Goal: Task Accomplishment & Management: Use online tool/utility

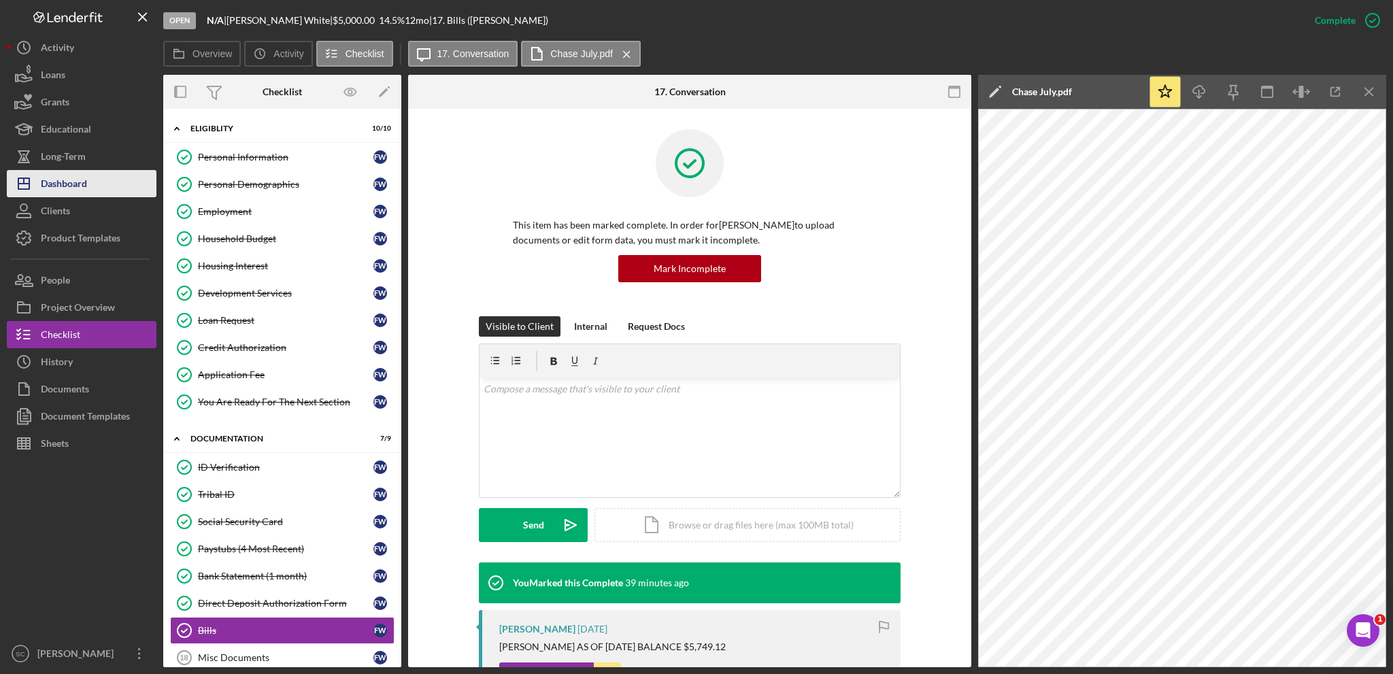
scroll to position [202, 0]
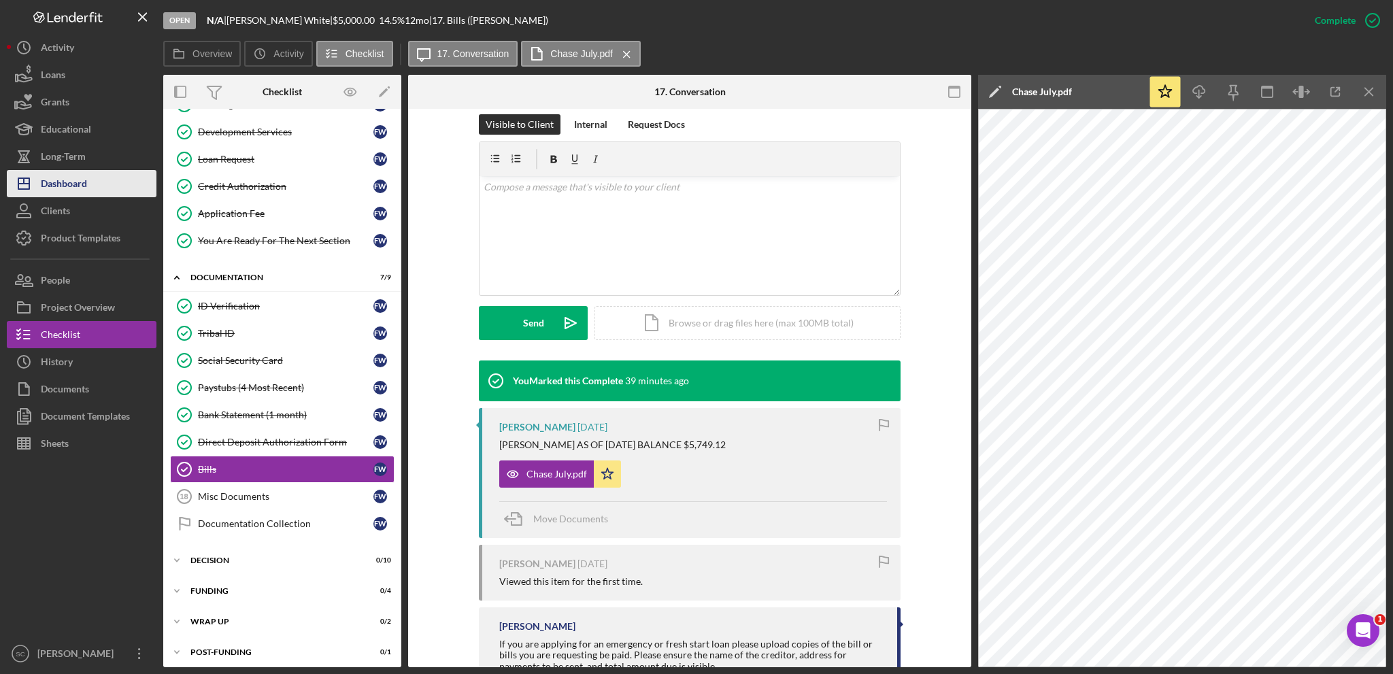
click at [81, 180] on div "Dashboard" at bounding box center [64, 185] width 46 height 31
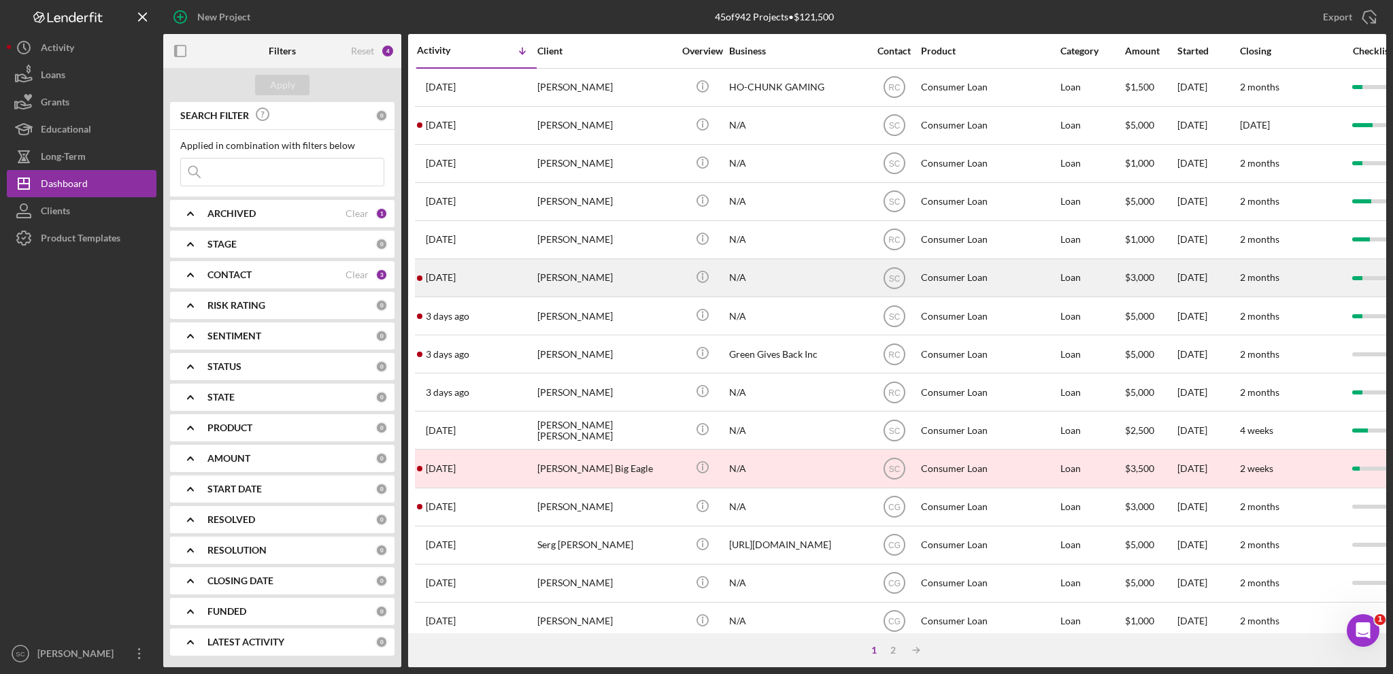
click at [596, 282] on div "[PERSON_NAME]" at bounding box center [605, 278] width 136 height 36
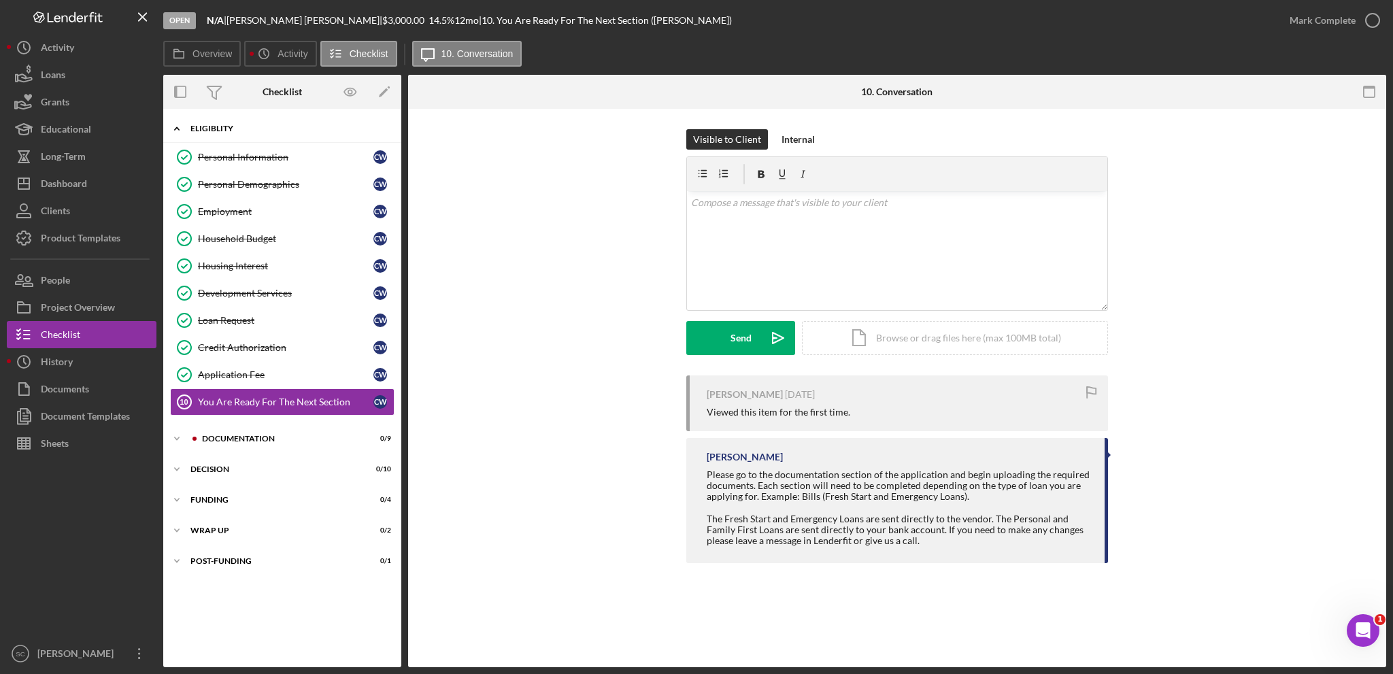
click at [182, 122] on icon "Icon/Expander" at bounding box center [176, 128] width 27 height 27
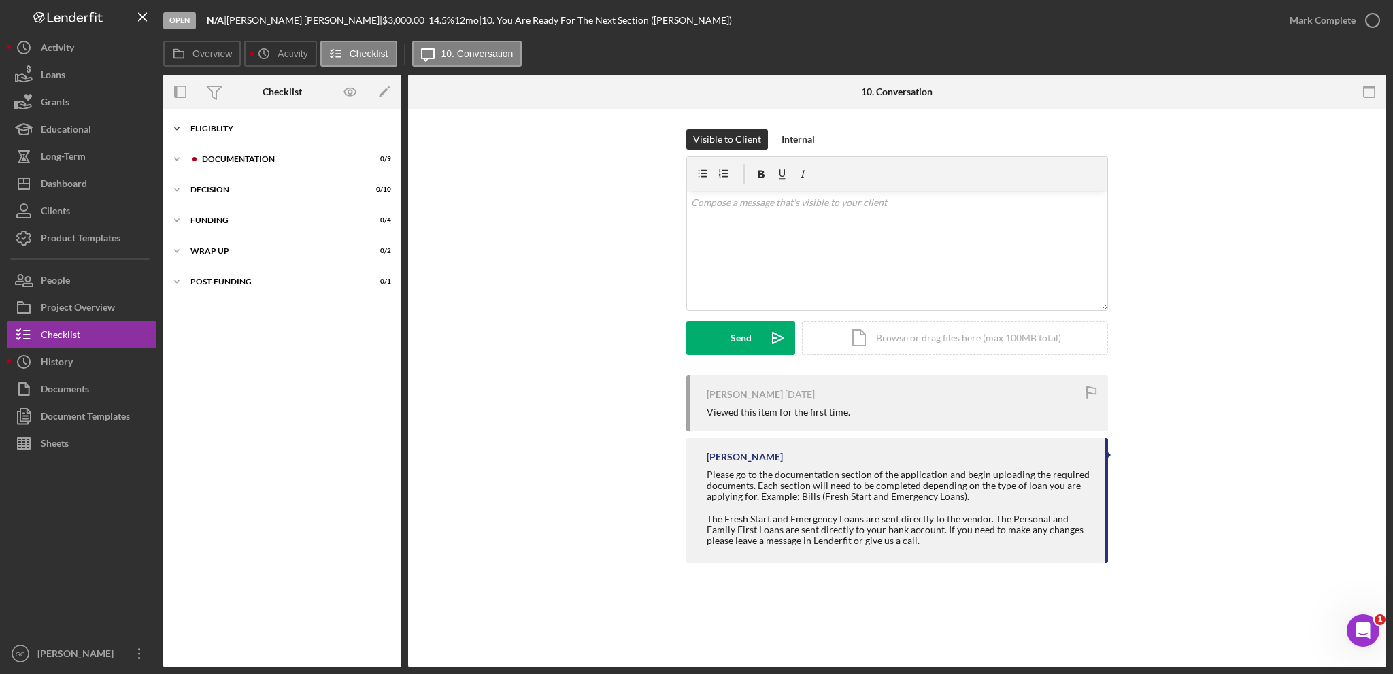
click at [178, 124] on icon "Icon/Expander" at bounding box center [176, 128] width 27 height 27
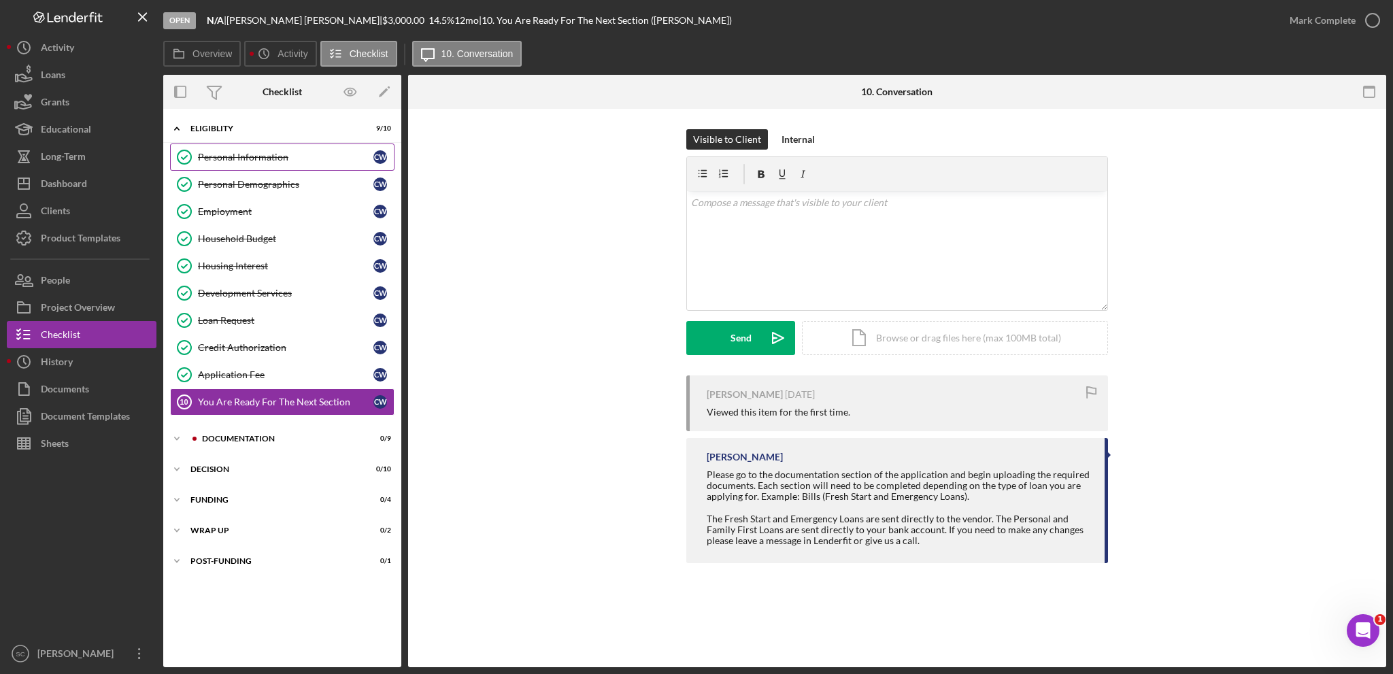
click at [232, 152] on div "Personal Information" at bounding box center [285, 157] width 175 height 11
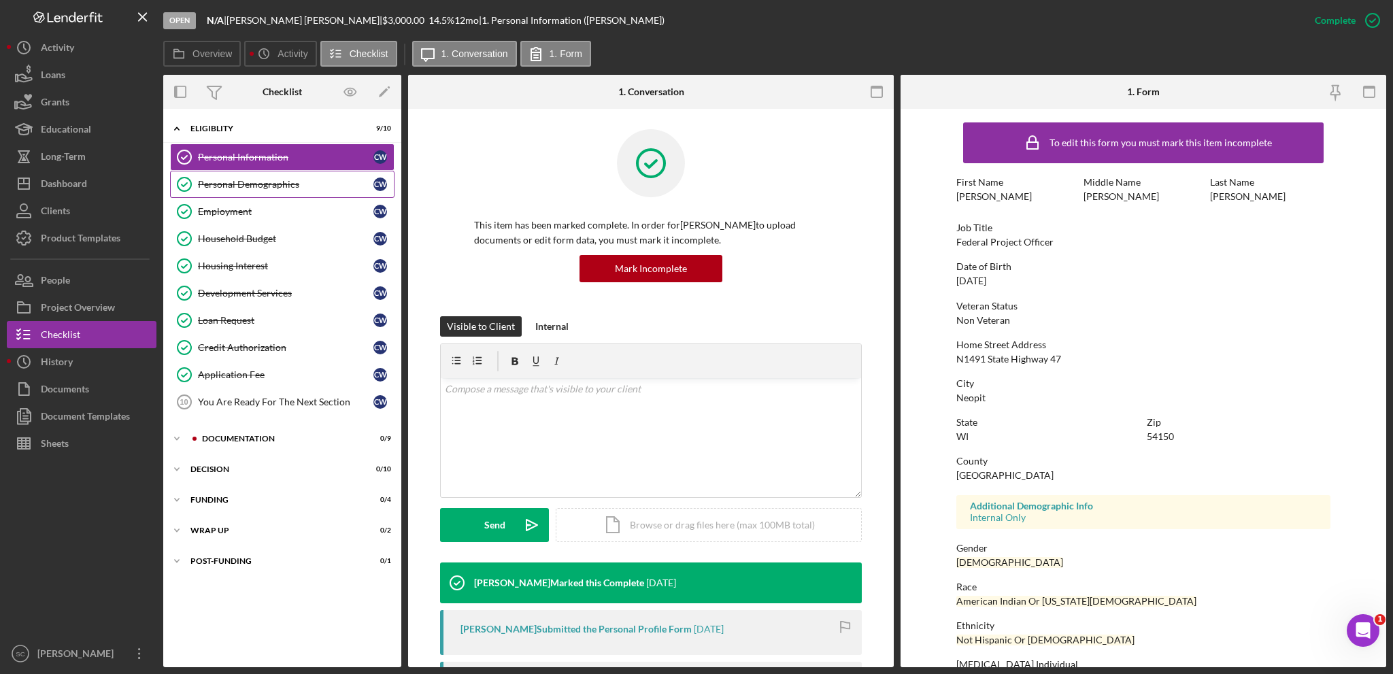
click at [258, 187] on div "Personal Demographics" at bounding box center [285, 184] width 175 height 11
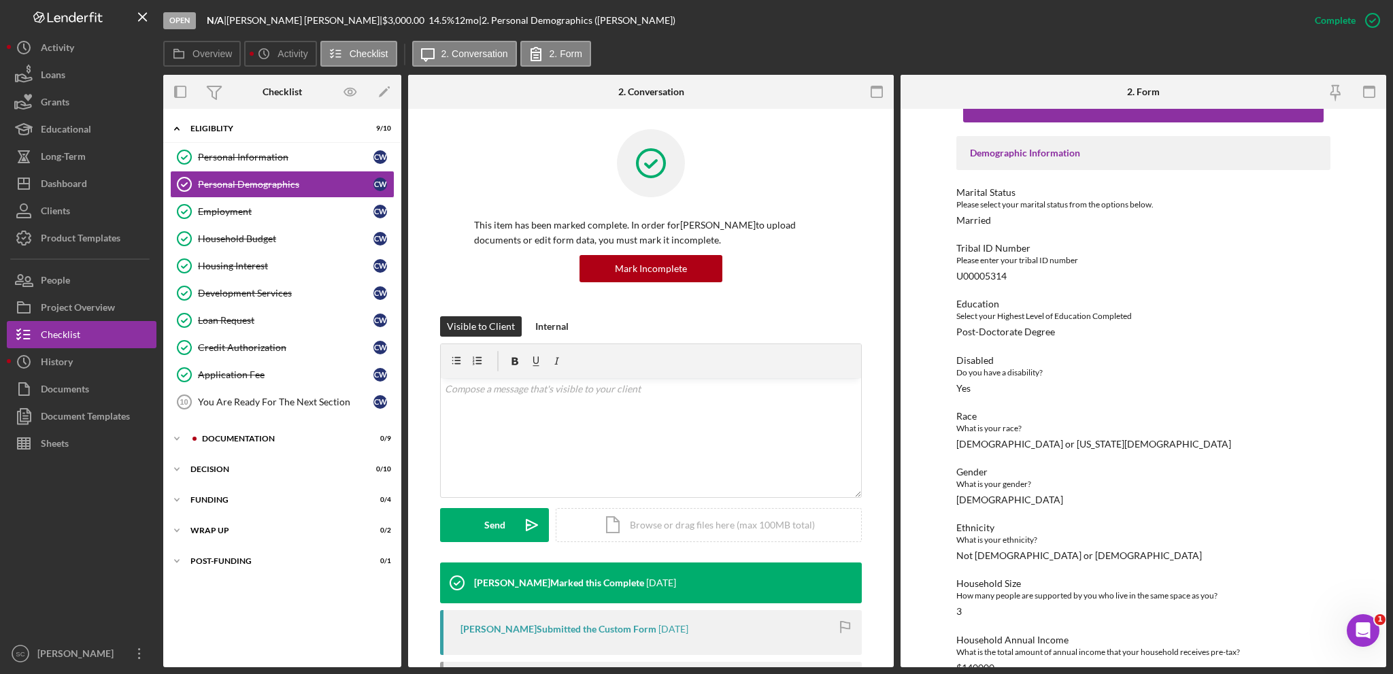
scroll to position [109, 0]
